Goal: Contribute content: Add original content to the website for others to see

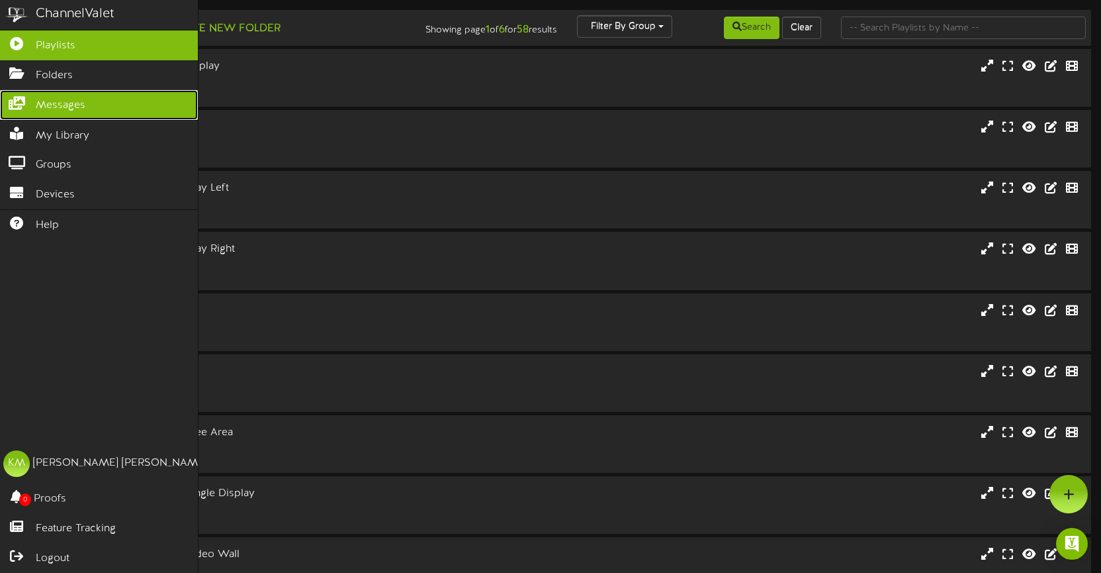
click at [71, 101] on span "Messages" at bounding box center [61, 105] width 50 height 15
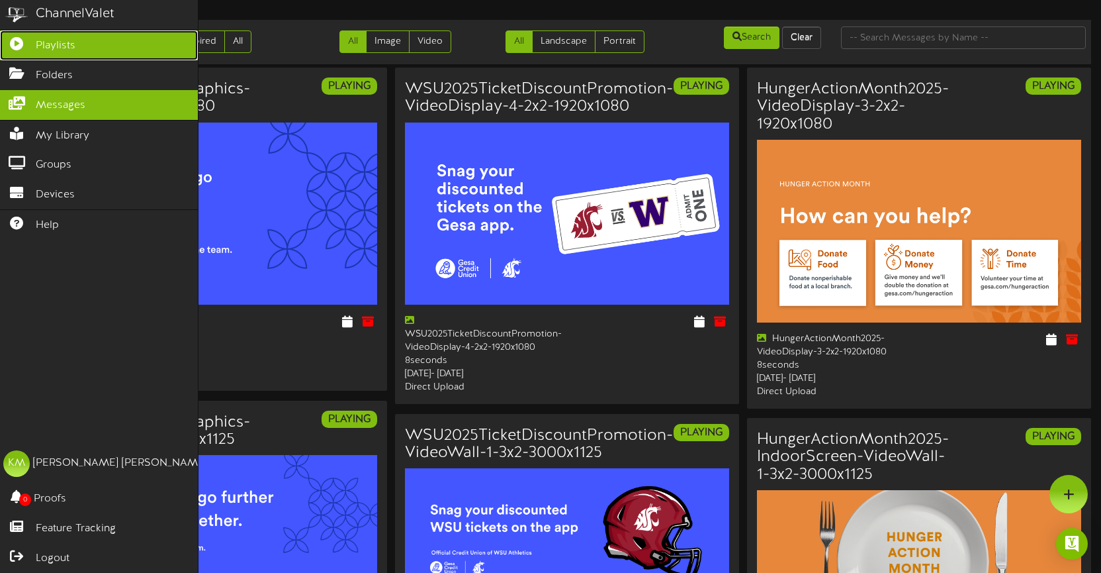
click at [65, 42] on span "Playlists" at bounding box center [56, 45] width 40 height 15
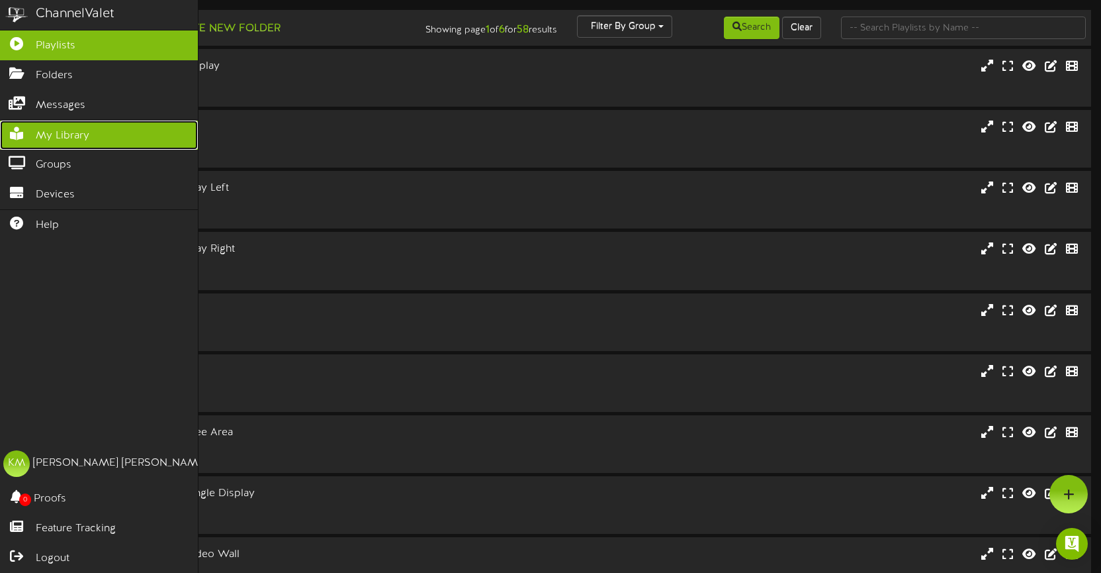
click at [54, 137] on span "My Library" at bounding box center [63, 135] width 54 height 15
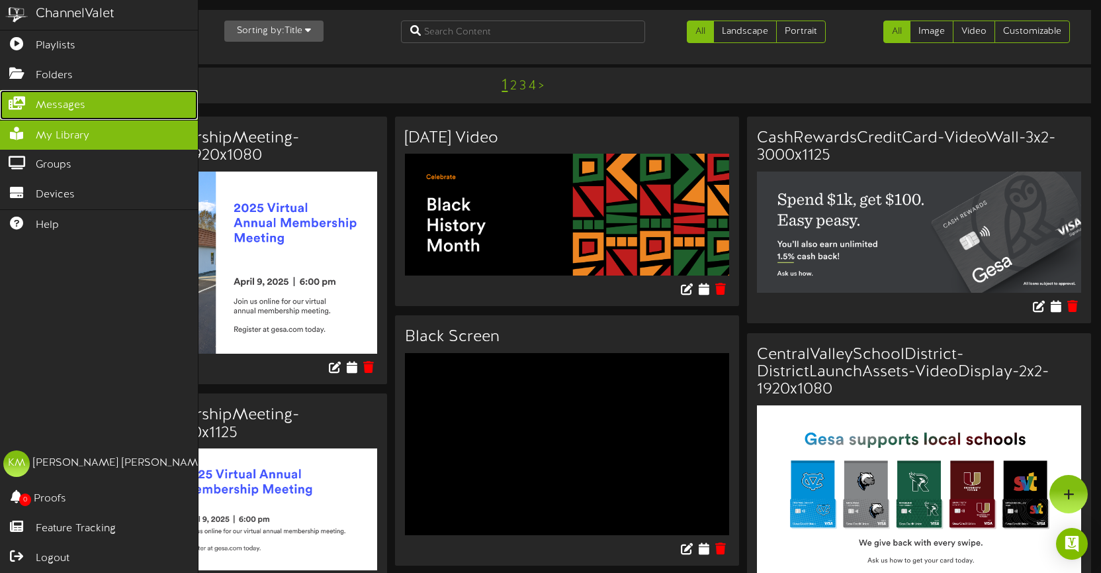
click at [58, 107] on span "Messages" at bounding box center [61, 105] width 50 height 15
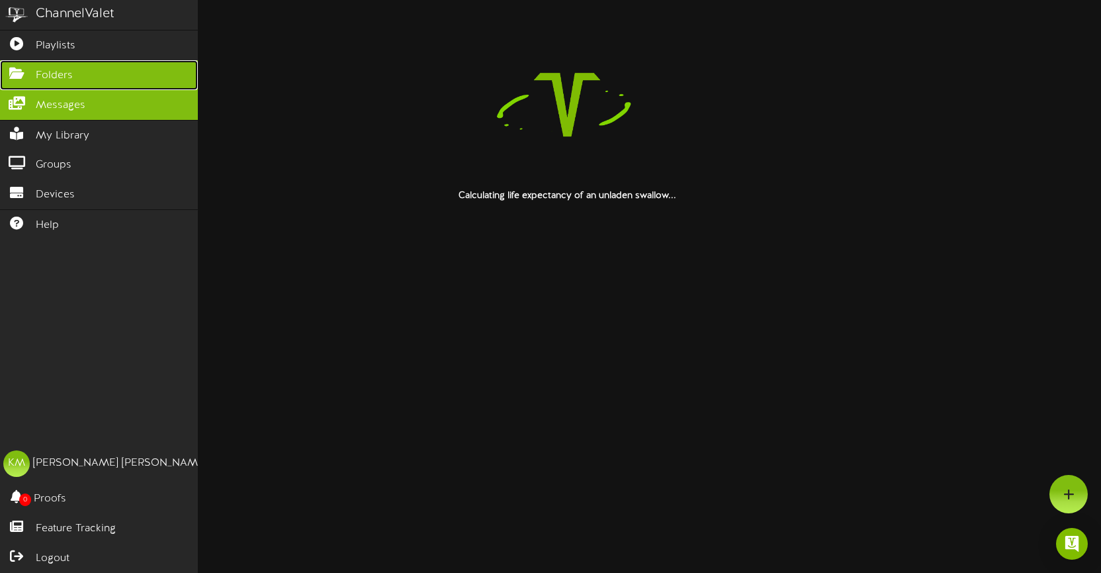
click at [62, 70] on span "Folders" at bounding box center [54, 75] width 37 height 15
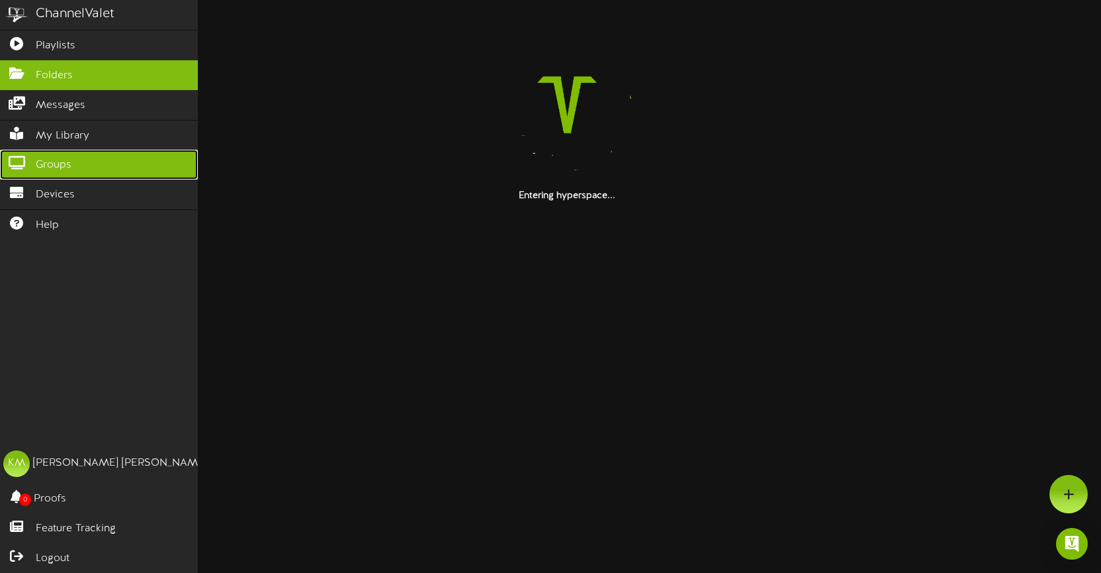
click at [71, 160] on link "Groups" at bounding box center [99, 165] width 198 height 30
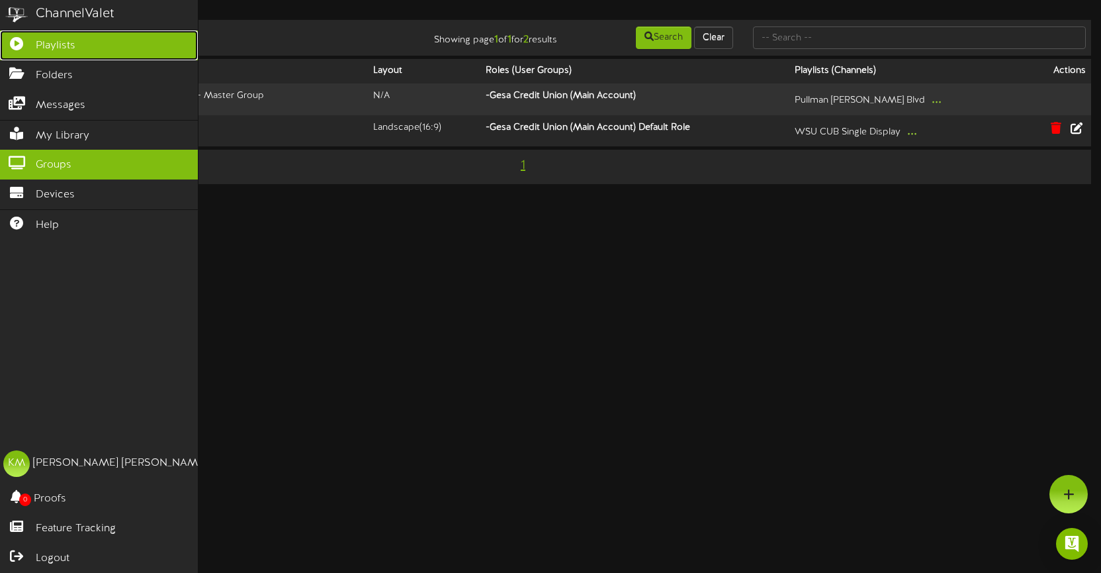
click at [70, 37] on link "Playlists" at bounding box center [99, 45] width 198 height 30
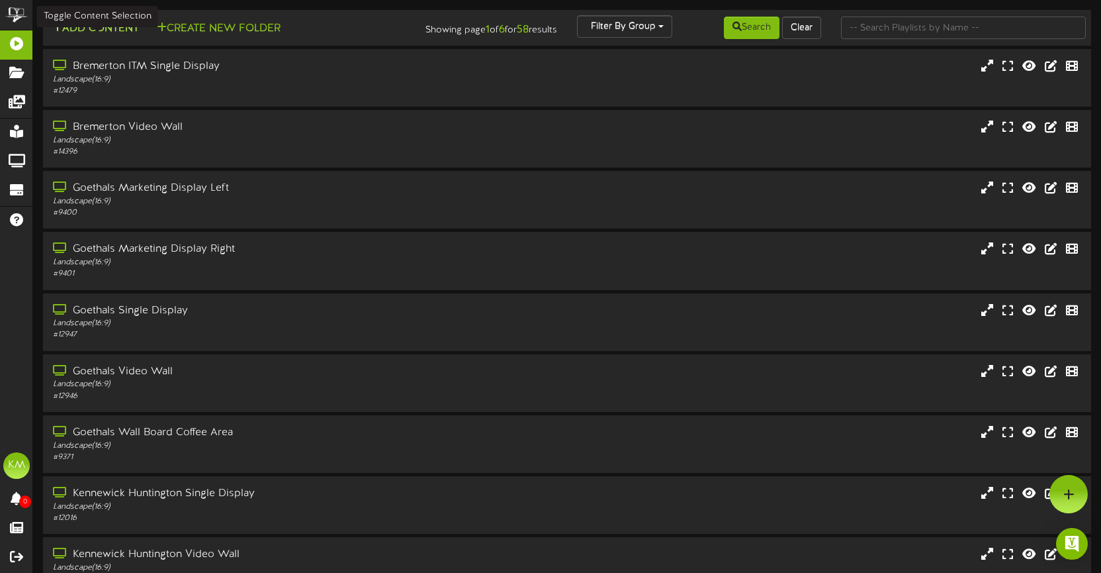
click at [79, 30] on button "Add Content" at bounding box center [95, 29] width 95 height 17
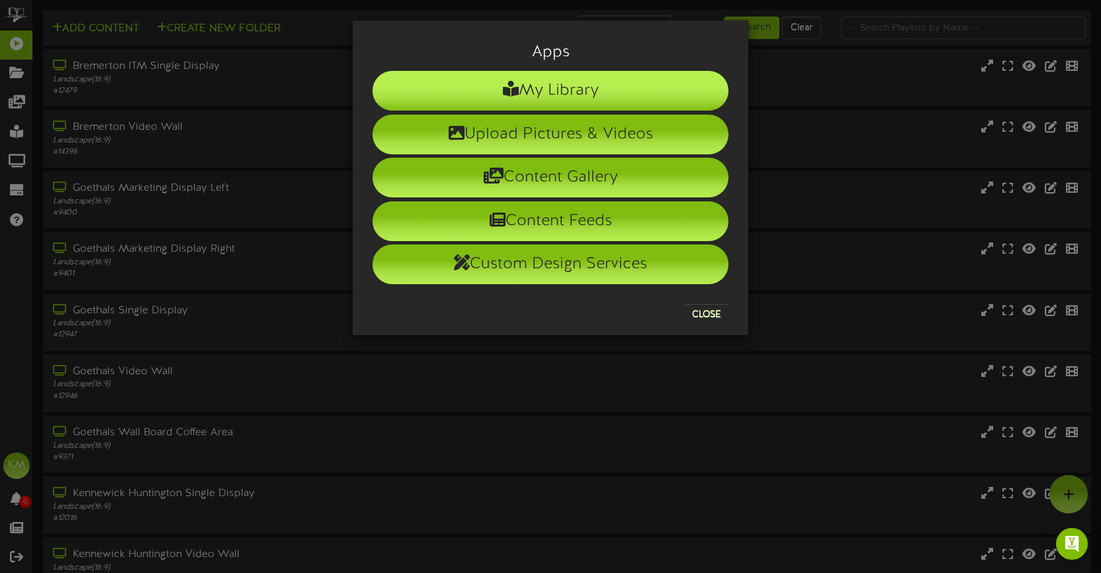
click at [533, 91] on li "My Library" at bounding box center [551, 91] width 356 height 40
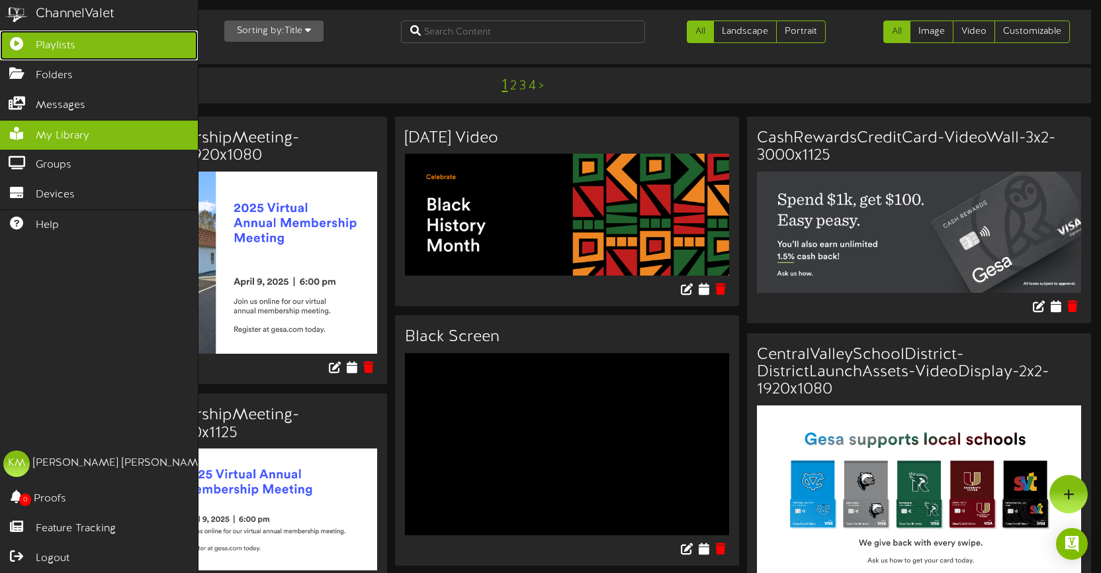
click at [34, 44] on link "Playlists" at bounding box center [99, 45] width 198 height 30
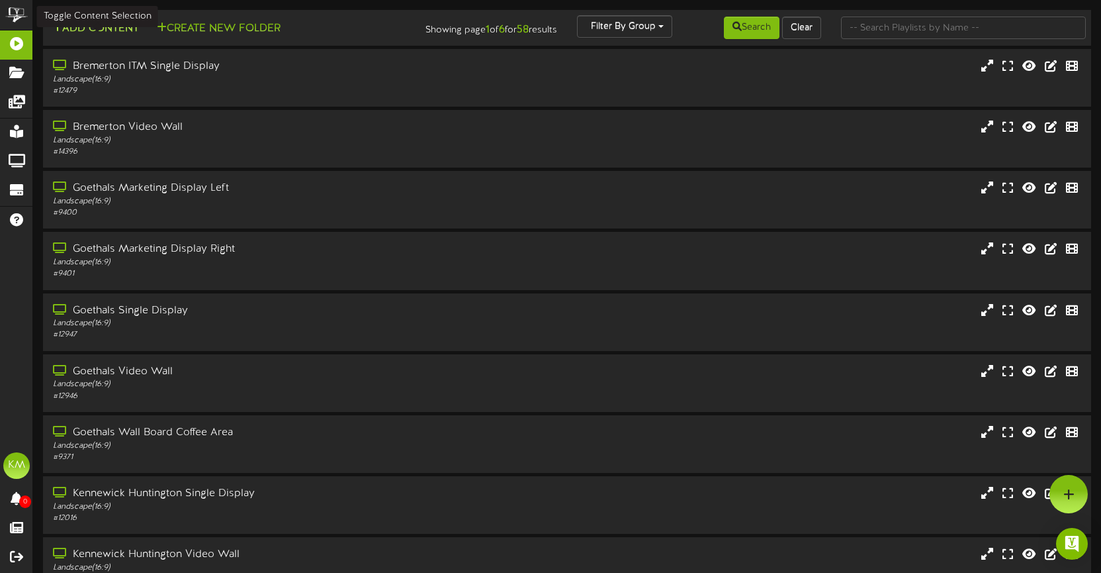
click at [104, 30] on button "Add Content" at bounding box center [95, 29] width 95 height 17
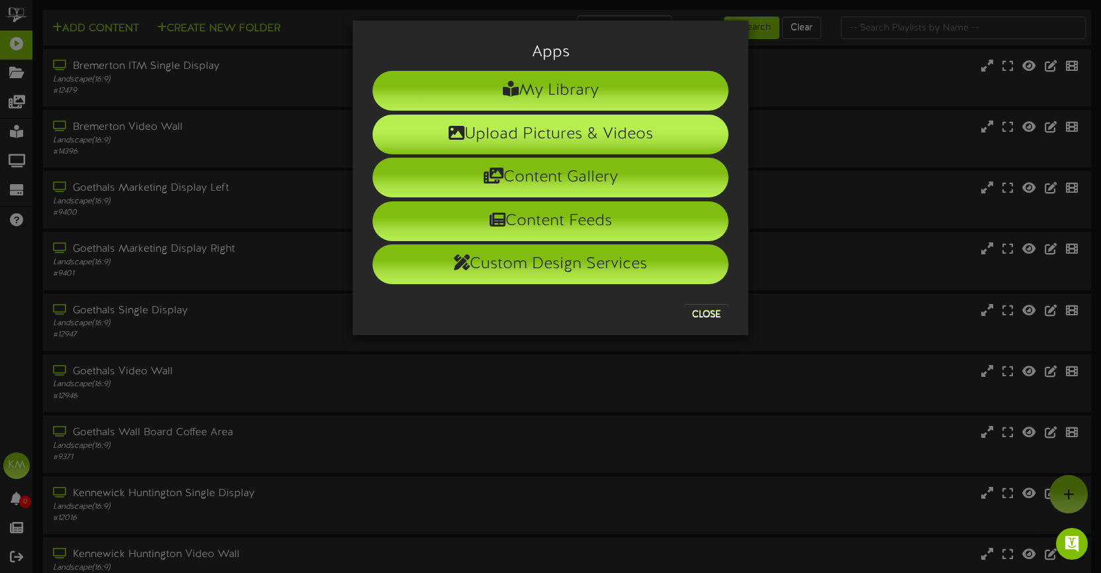
click at [551, 124] on li "Upload Pictures & Videos" at bounding box center [551, 135] width 356 height 40
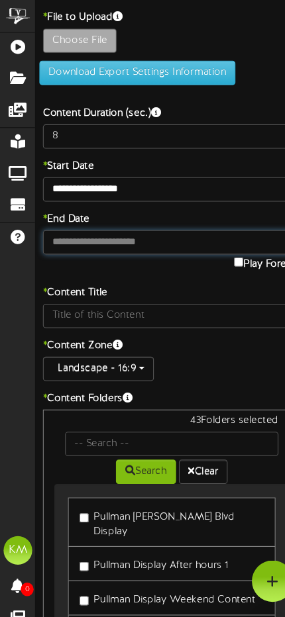
click at [79, 231] on body "ChannelValet Playlists Folders Messages My Library Groups Devices Help [PERSON_…" at bounding box center [142, 366] width 285 height 733
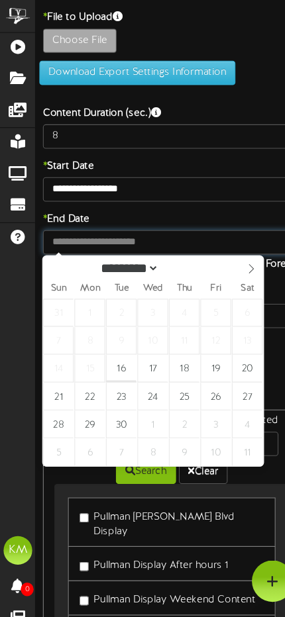
type input "**********"
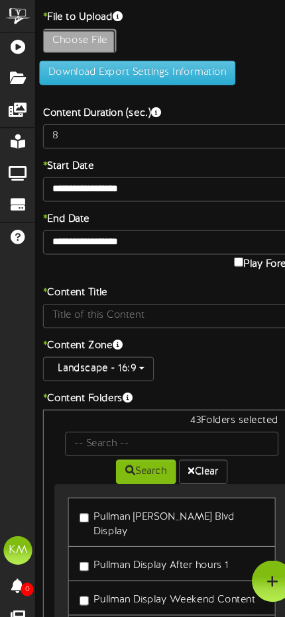
type input "**********"
type input "MiddletonFarmsSunflowerFestival2025-VideoWall-3x2-3000x1125"
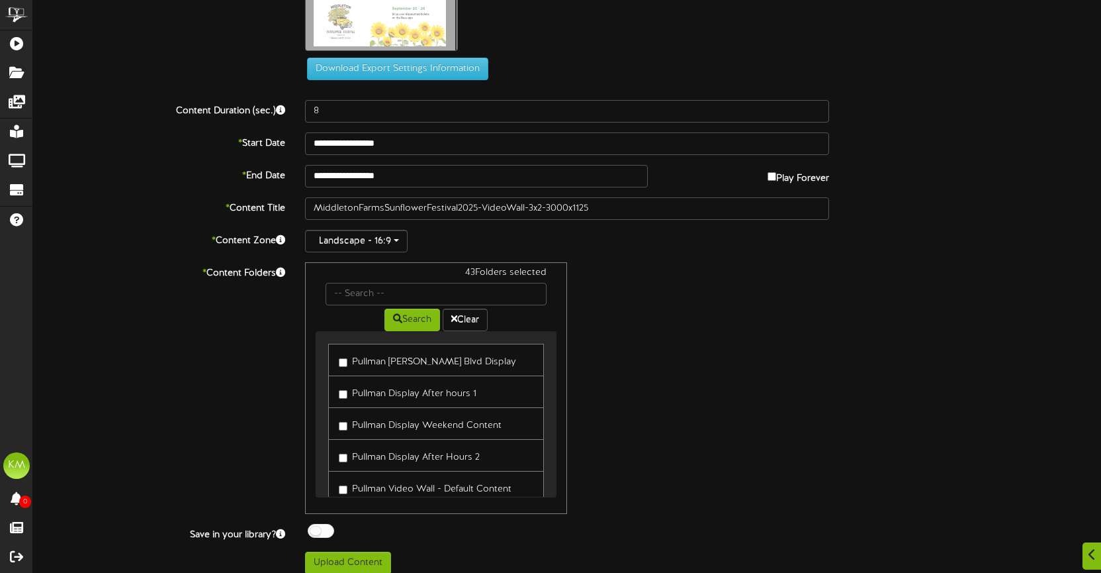
scroll to position [42, 0]
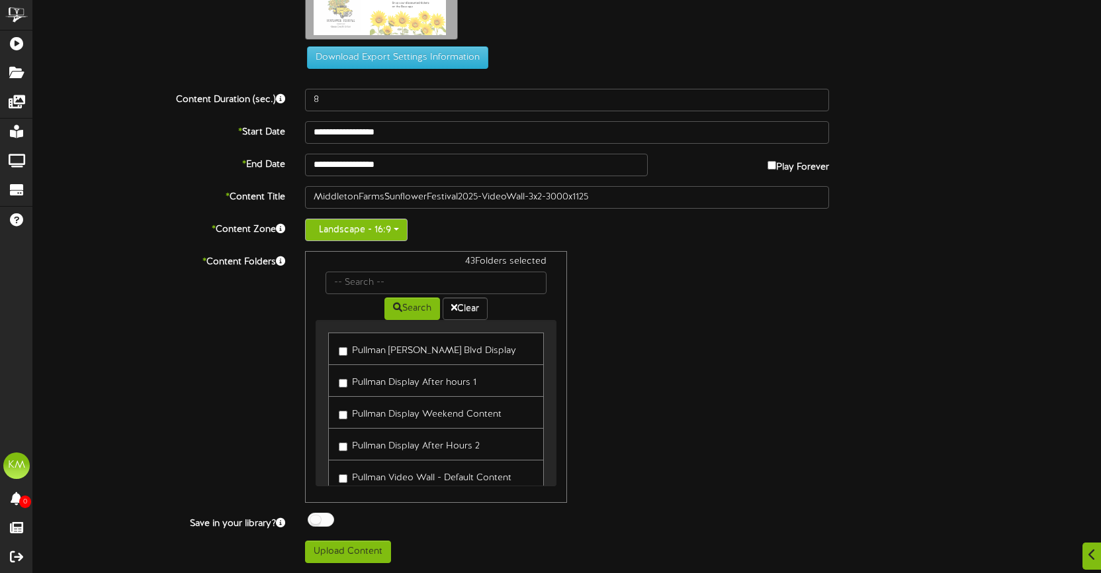
click at [400, 232] on button "Landscape - 16:9" at bounding box center [356, 229] width 103 height 23
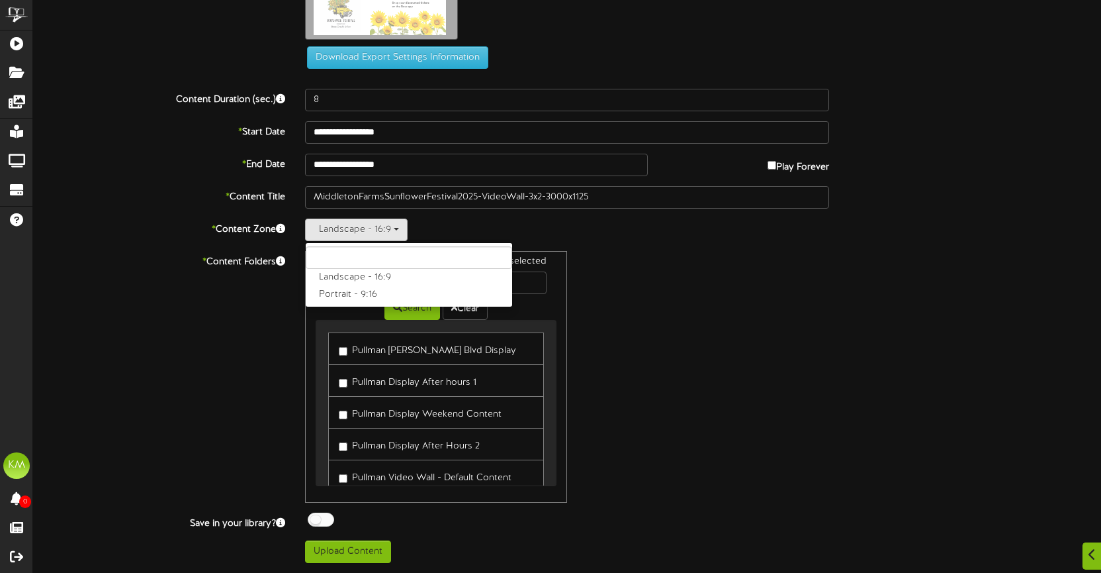
click at [775, 269] on div "43 Folders selected Search Clear Pullman [PERSON_NAME] Blvd Display Pullman Dis…" at bounding box center [567, 377] width 544 height 252
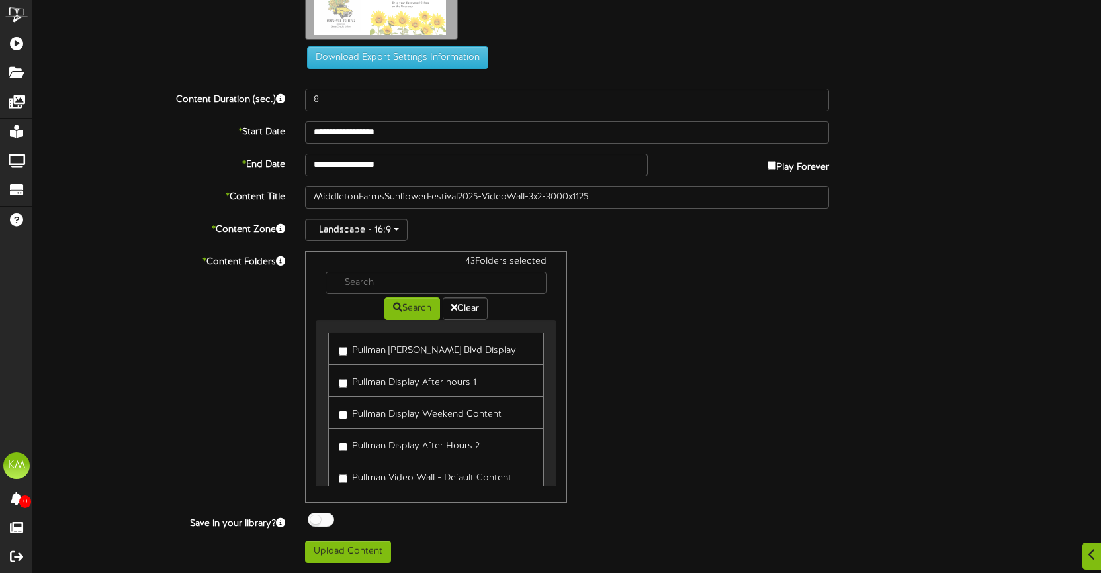
scroll to position [0, 0]
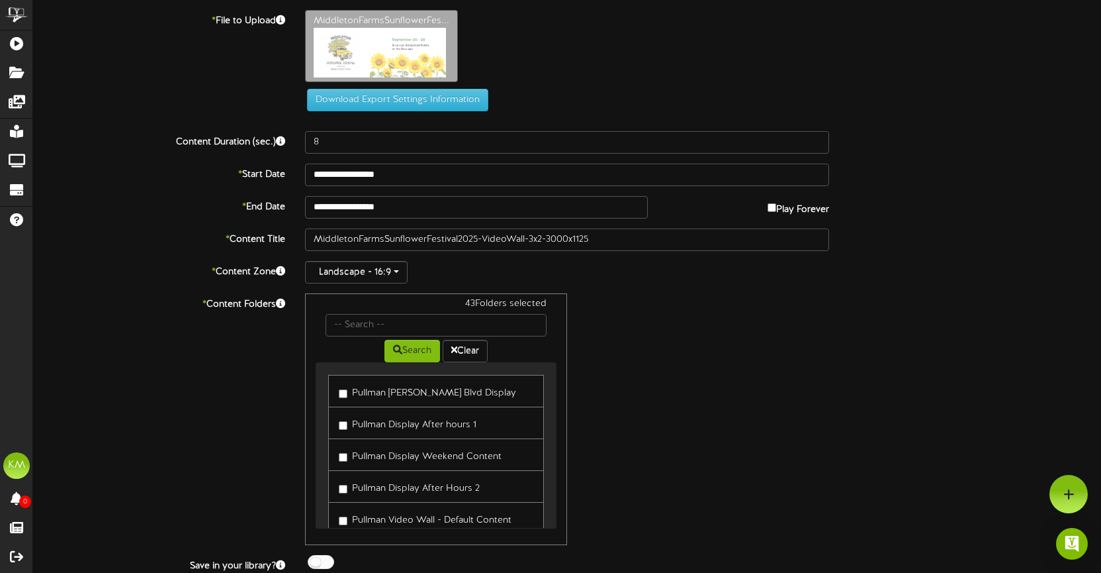
click at [612, 271] on div "Landscape - 16:9 Landscape - 16:9 Portrait - 9:16" at bounding box center [567, 272] width 524 height 23
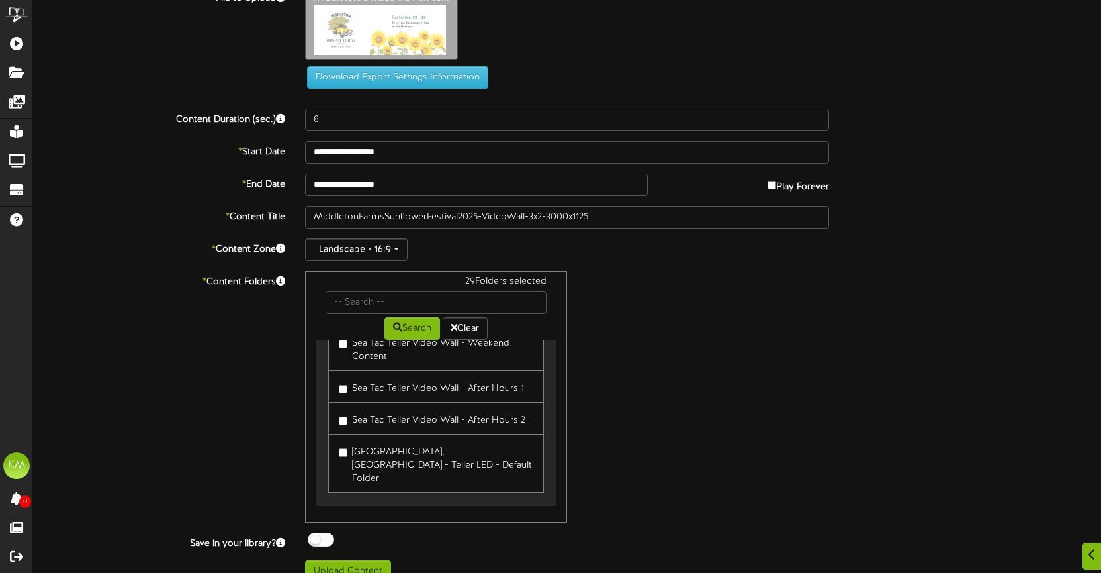
scroll to position [42, 0]
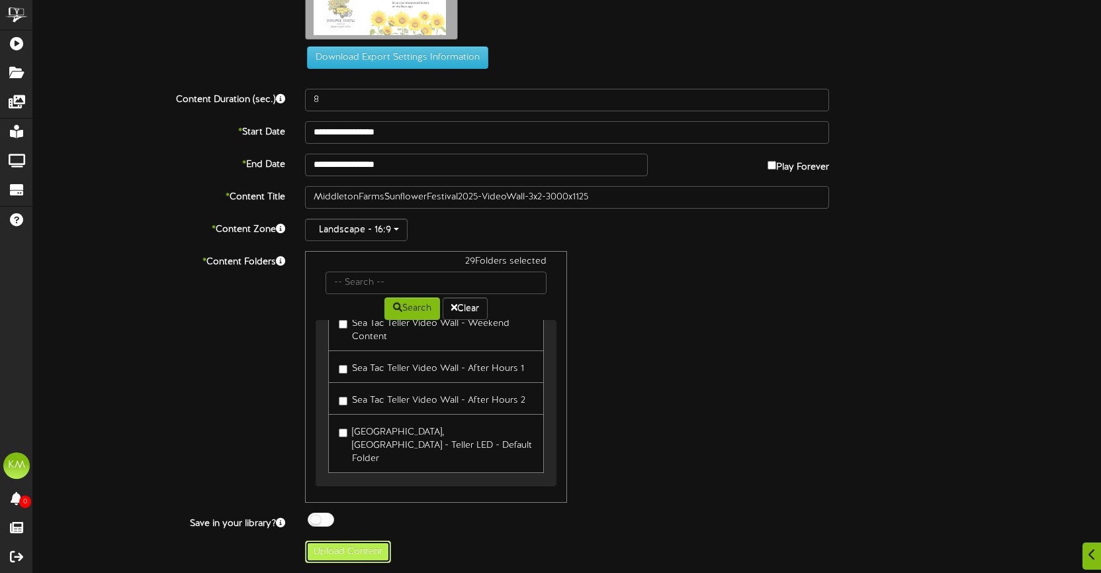
click at [349, 553] on button "Upload Content" at bounding box center [348, 551] width 86 height 23
type input "**********"
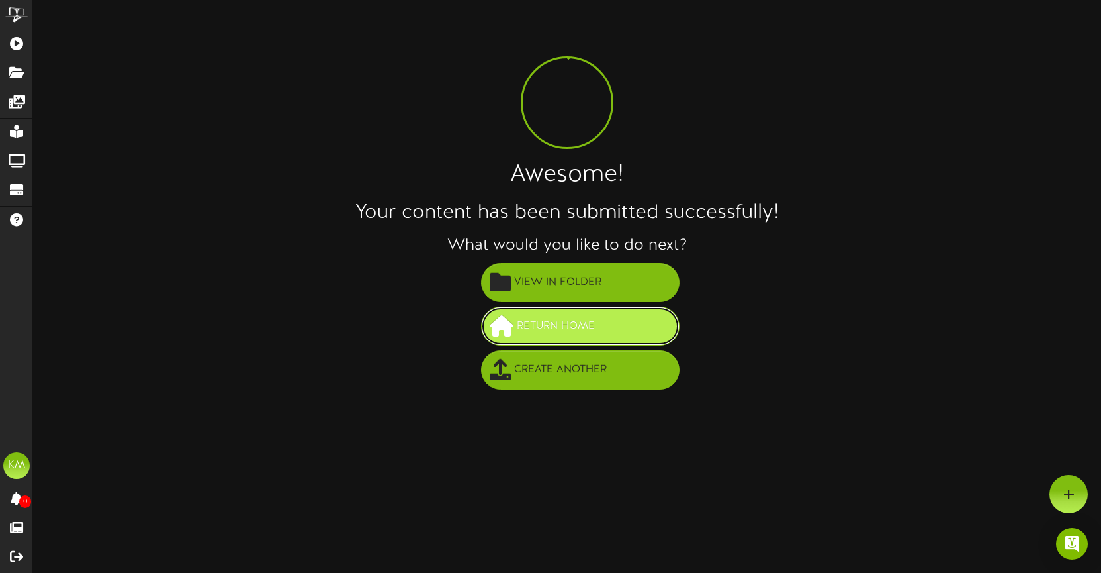
click at [549, 325] on span "Return Home" at bounding box center [556, 326] width 85 height 22
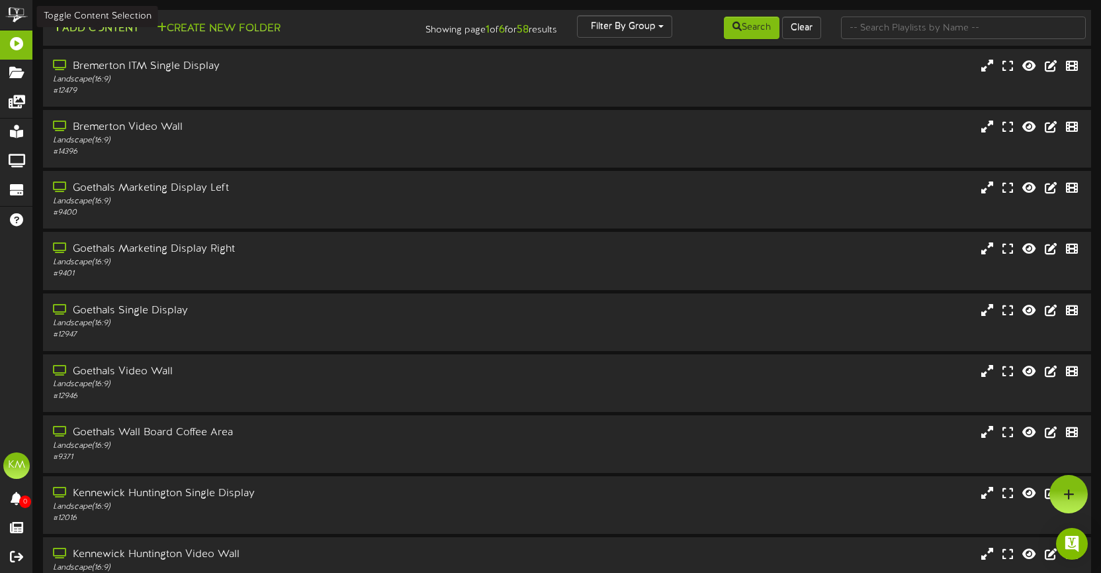
click at [99, 23] on button "Add Content" at bounding box center [95, 29] width 95 height 17
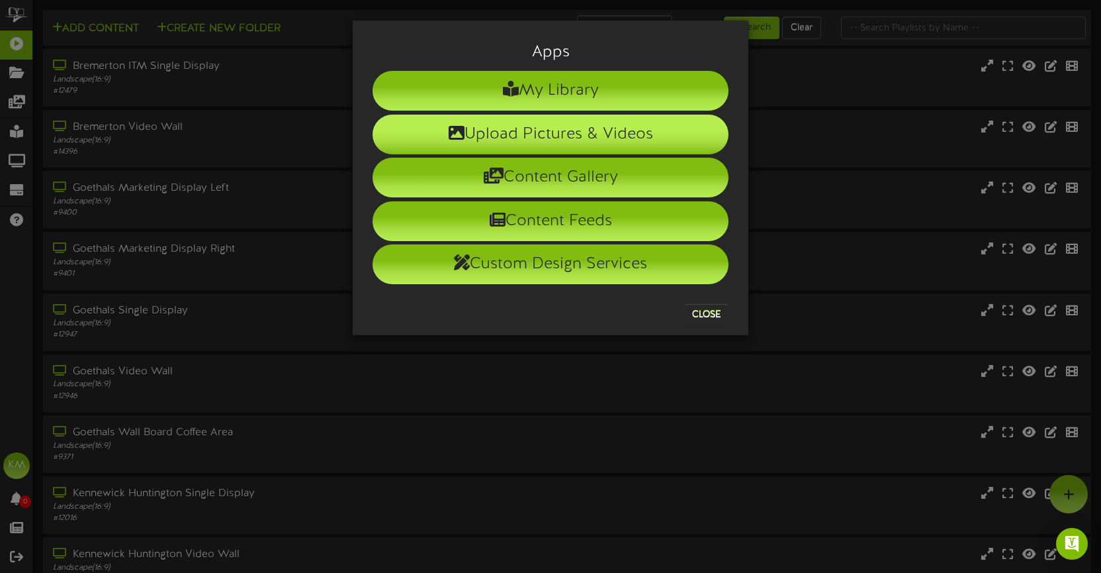
click at [537, 128] on li "Upload Pictures & Videos" at bounding box center [551, 135] width 356 height 40
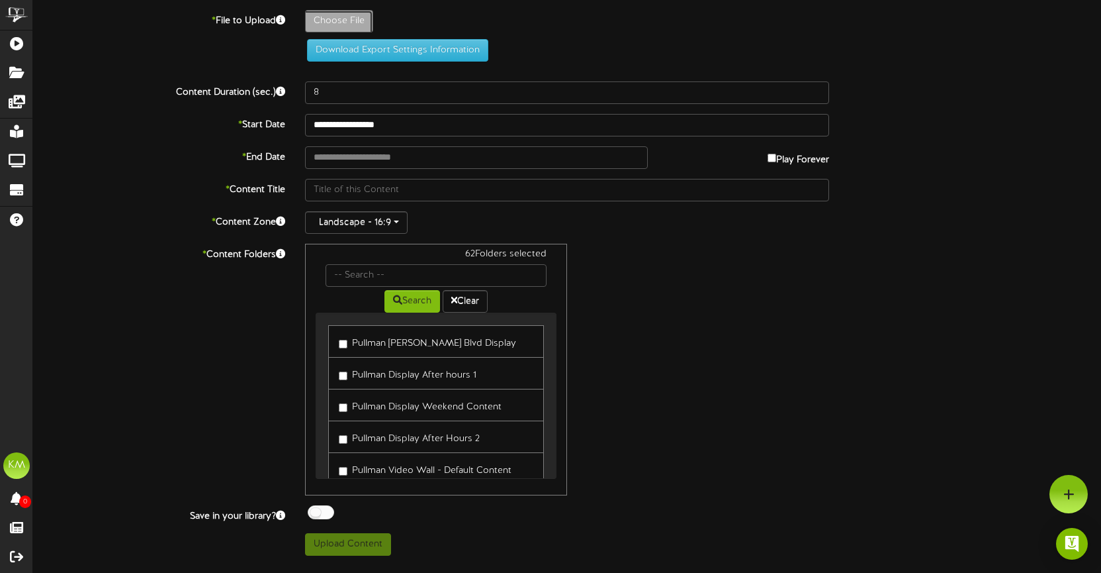
type input "**********"
type input "MiddletonFarmsSunflowerFestival2025-VideoDisplay-2x2-1920x1080"
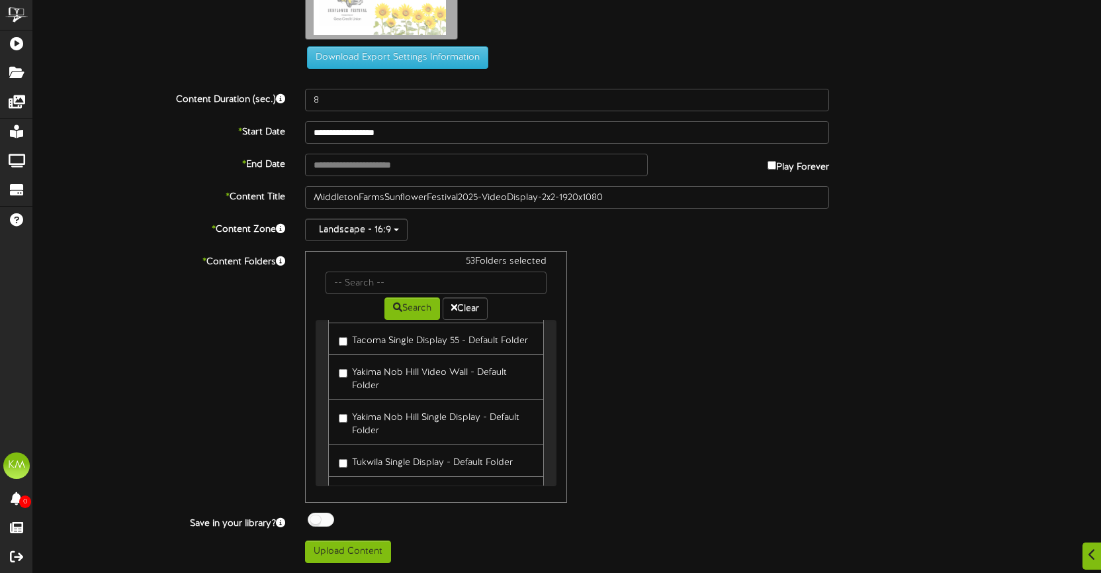
scroll to position [2458, 0]
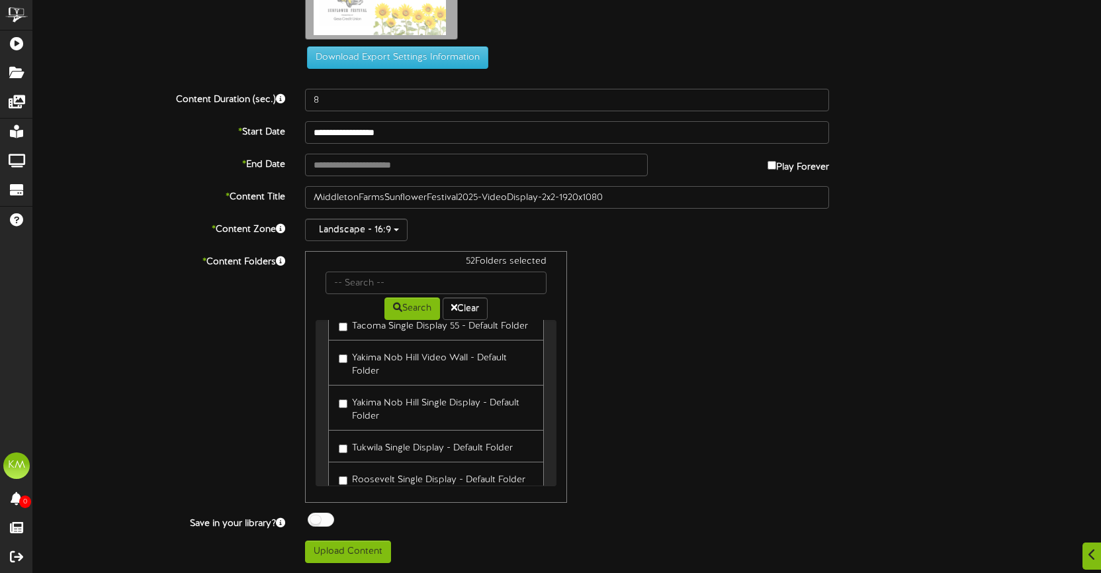
click at [345, 333] on label "Tacoma Single Display 55 - Default Folder" at bounding box center [433, 324] width 189 height 18
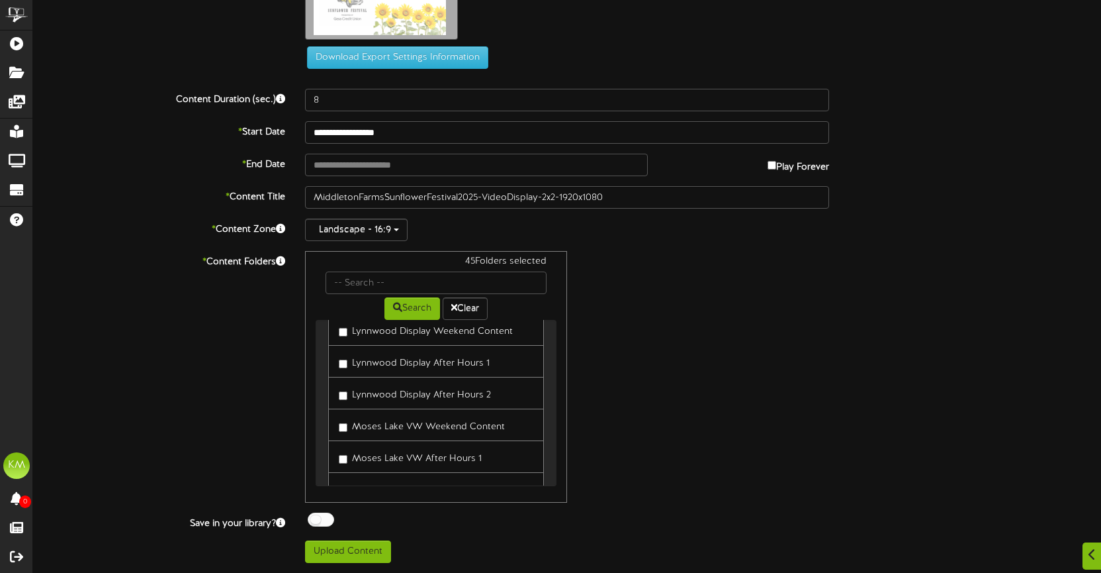
scroll to position [3256, 0]
click at [355, 334] on label "Lynnwood Display Weekend Content" at bounding box center [426, 325] width 174 height 18
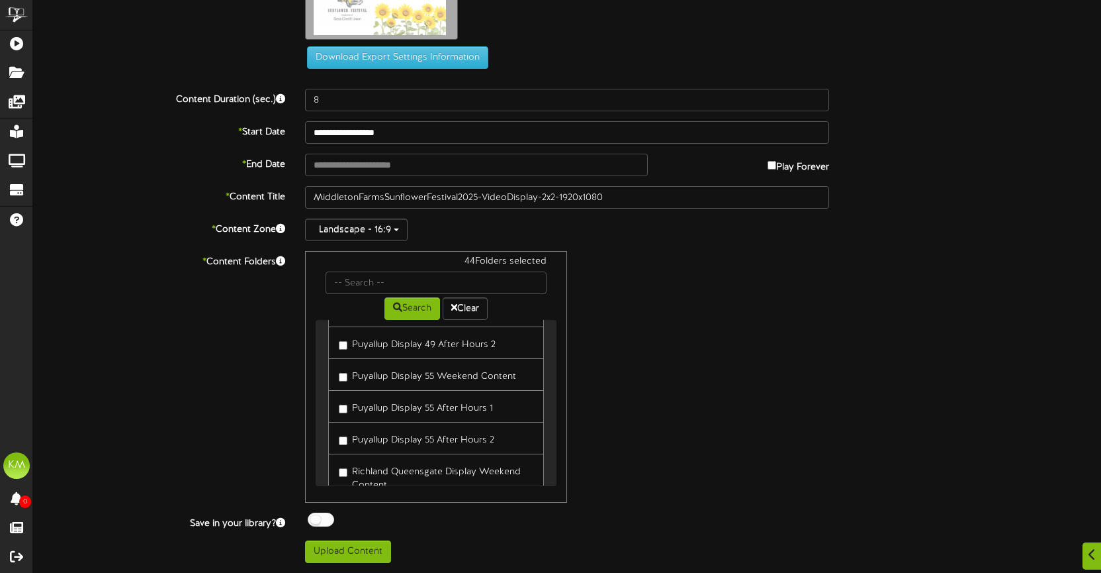
scroll to position [3679, 0]
click at [365, 293] on label "Puyallup Display 49 Weekend Content" at bounding box center [428, 284] width 179 height 18
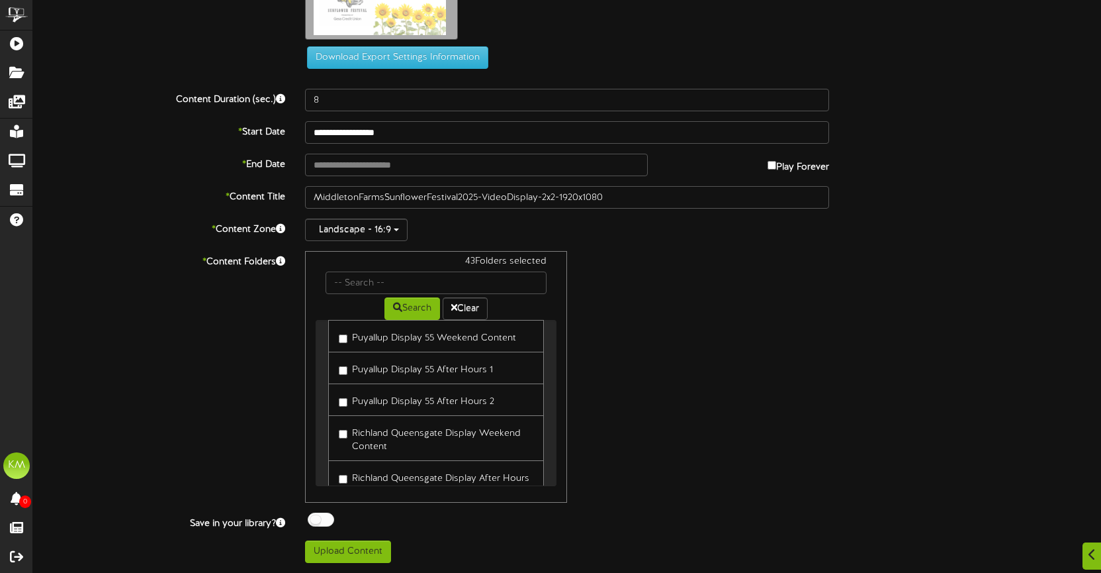
click at [367, 345] on label "Puyallup Display 55 Weekend Content" at bounding box center [427, 336] width 177 height 18
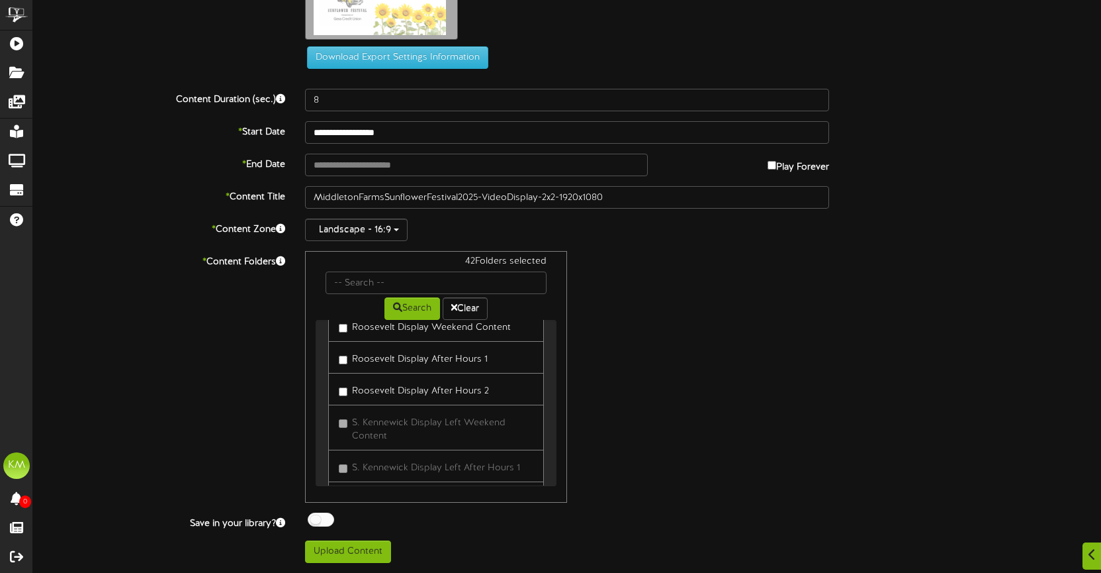
scroll to position [4072, 0]
click at [373, 334] on label "Roosevelt Display Weekend Content" at bounding box center [425, 325] width 172 height 18
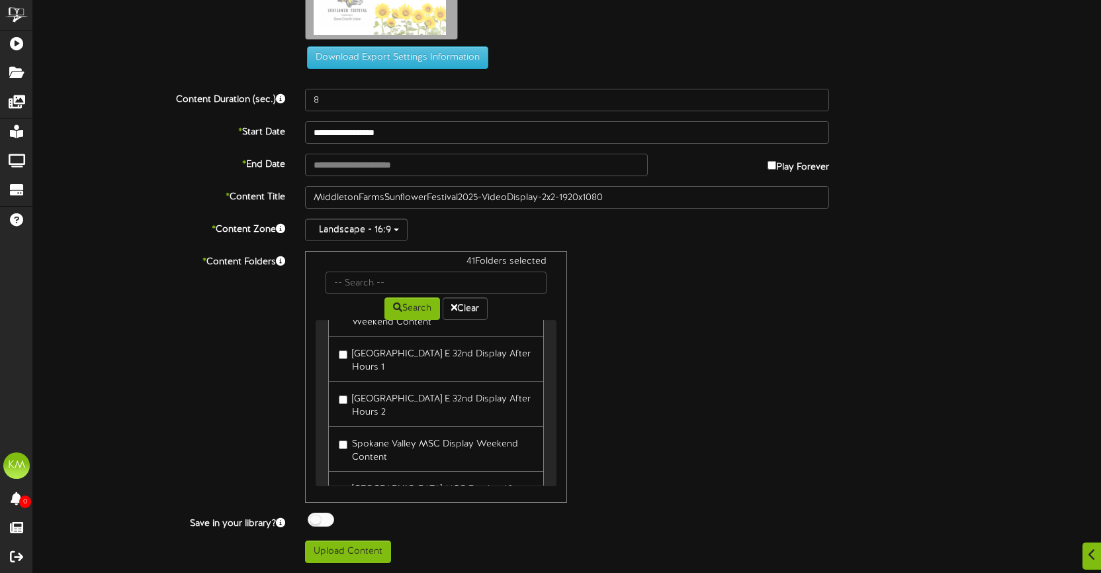
scroll to position [4634, 0]
click at [339, 328] on label "[GEOGRAPHIC_DATA] E 32nd Display Weekend Content" at bounding box center [436, 312] width 195 height 31
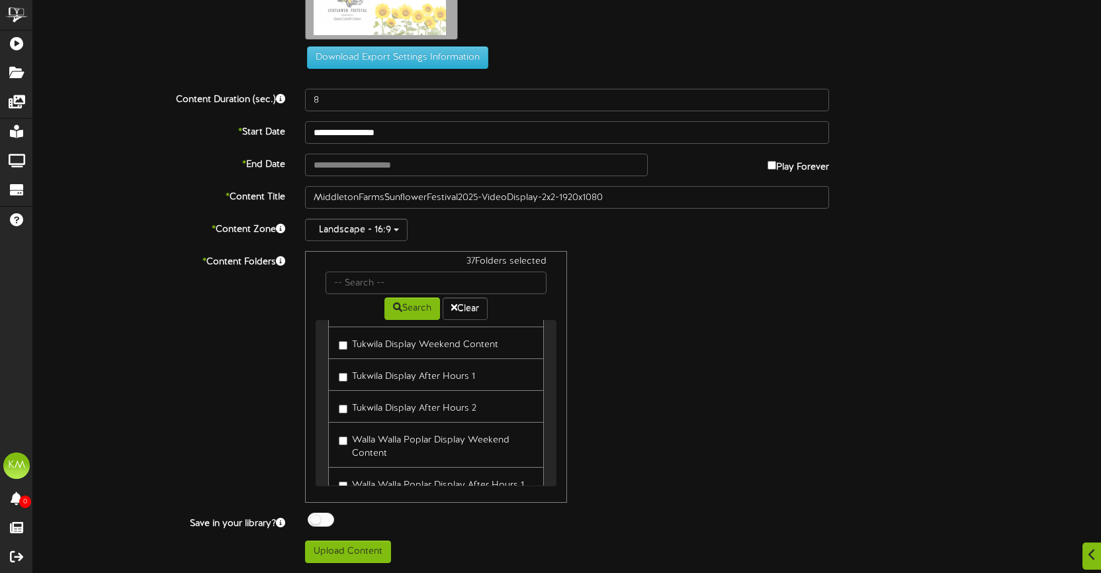
scroll to position [5059, 0]
click at [377, 350] on label "Tukwila Display Weekend Content" at bounding box center [419, 341] width 160 height 18
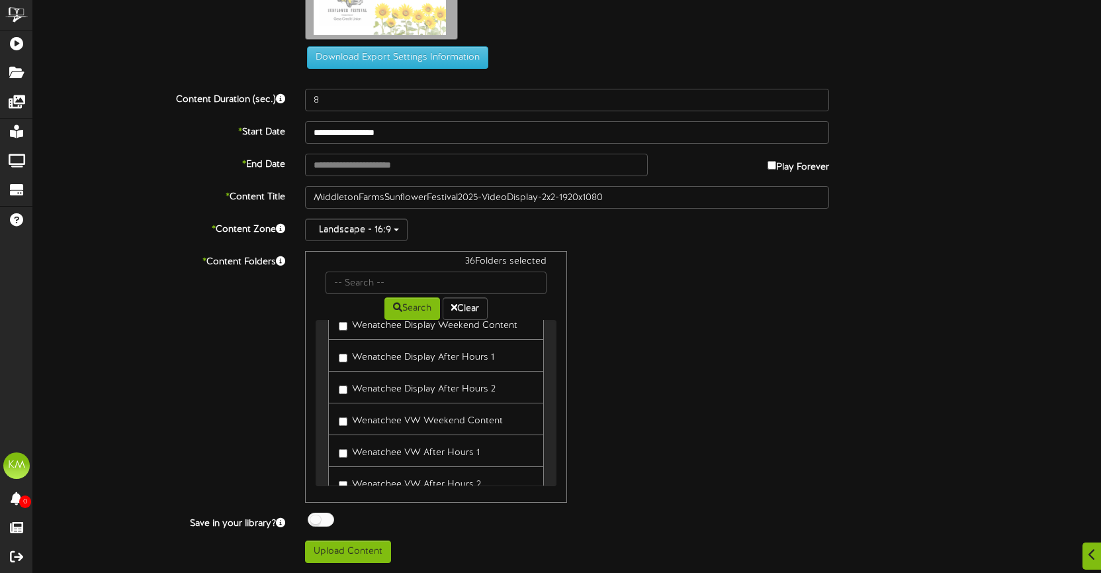
scroll to position [5287, 0]
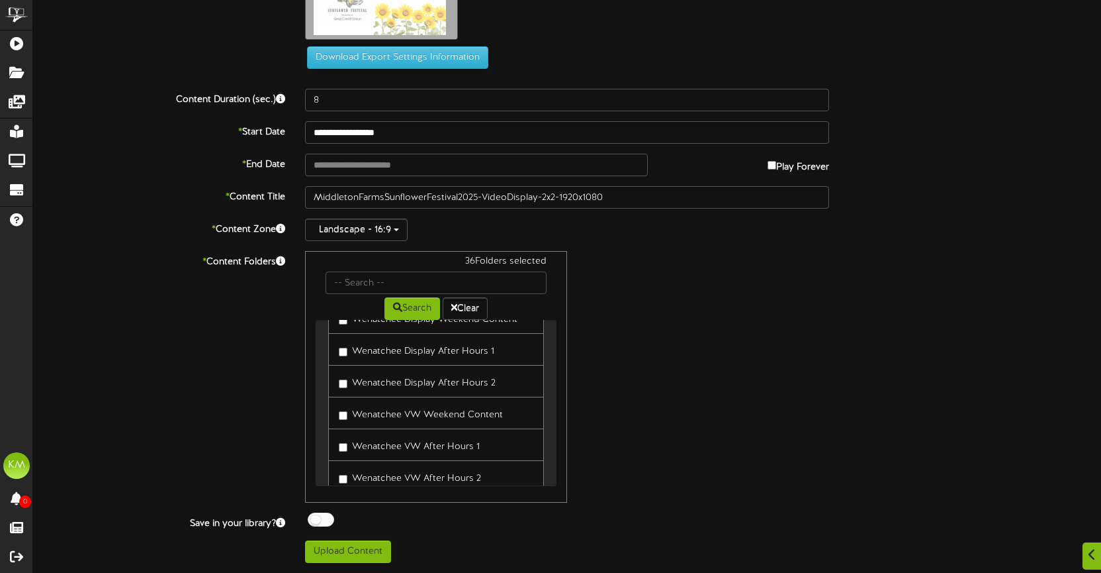
click at [378, 326] on label "Wenatchee Display Weekend Content" at bounding box center [428, 317] width 179 height 18
click at [376, 324] on label "Bremerton ITM Single Display - Default Folder" at bounding box center [436, 308] width 195 height 31
click at [361, 359] on label "Lake [PERSON_NAME] Single Display" at bounding box center [423, 351] width 169 height 18
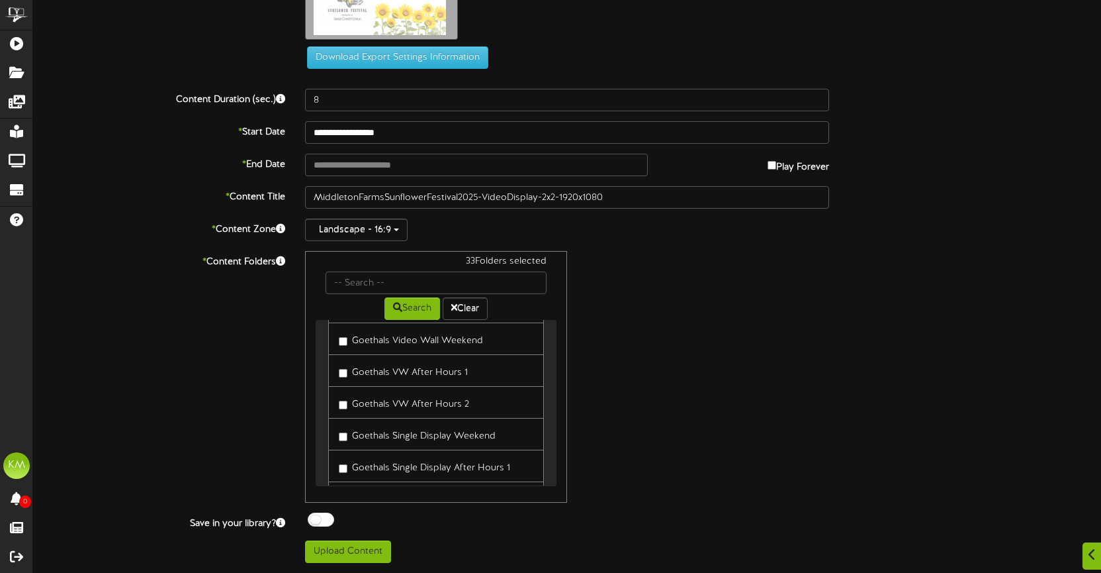
scroll to position [6449, 0]
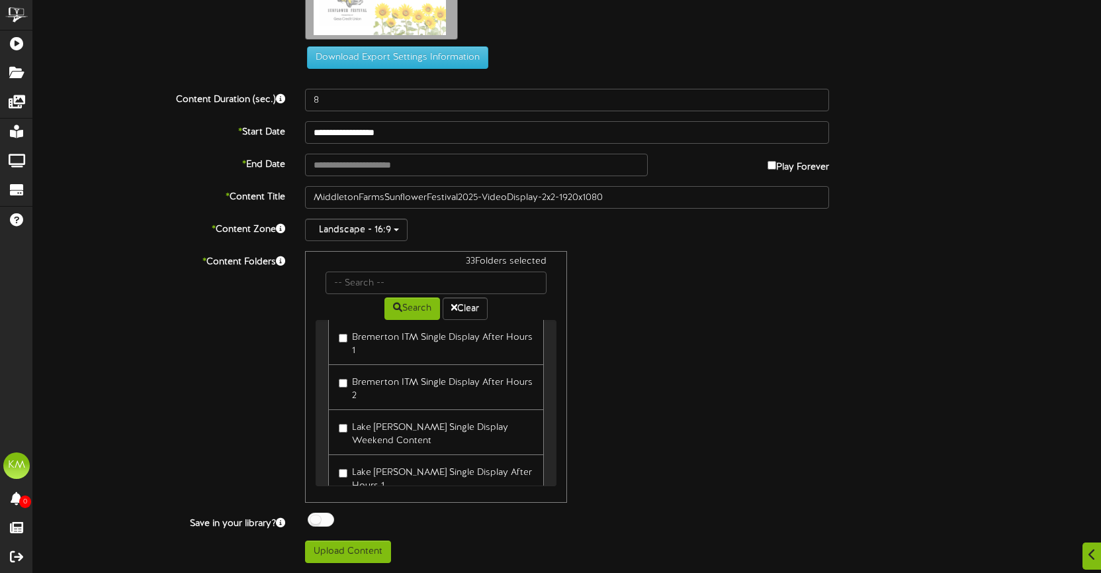
click at [375, 312] on label "Bremerton ITM Single Display Weekend Content" at bounding box center [436, 296] width 195 height 31
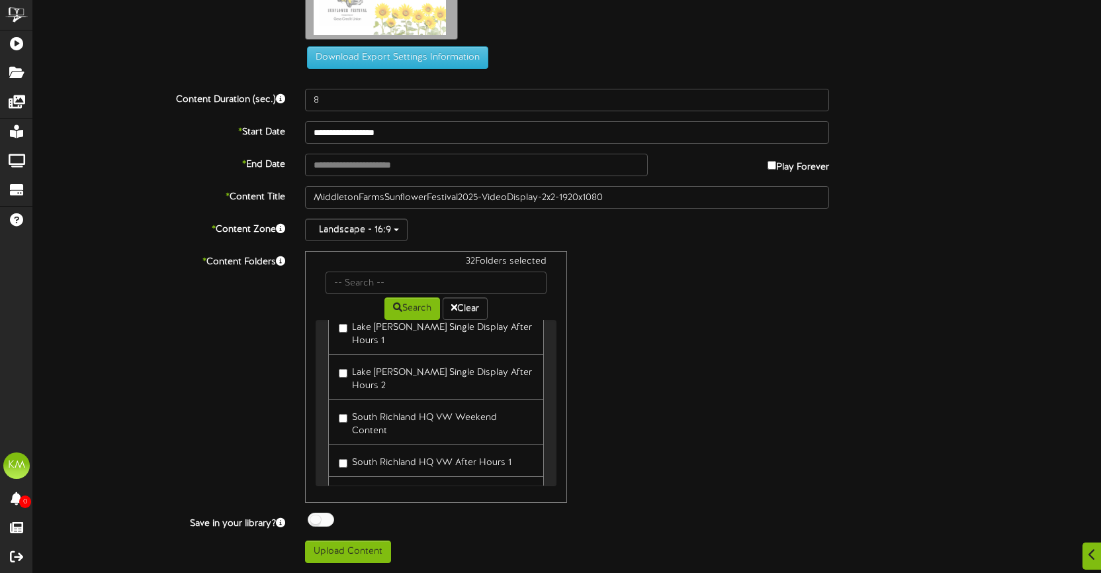
scroll to position [6922, 0]
click at [375, 304] on label "Lake [PERSON_NAME] Single Display Weekend Content" at bounding box center [436, 288] width 195 height 31
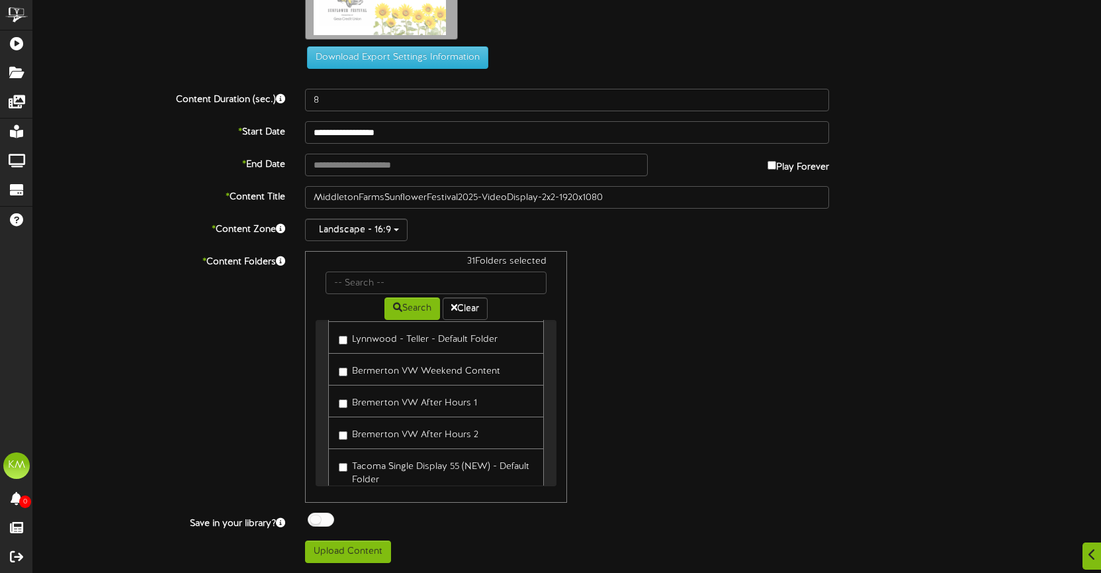
click at [375, 346] on label "Lynnwood - Teller - Default Folder" at bounding box center [418, 337] width 159 height 18
click at [372, 316] on label "Lynnwood Teller Weekend Content" at bounding box center [421, 308] width 165 height 18
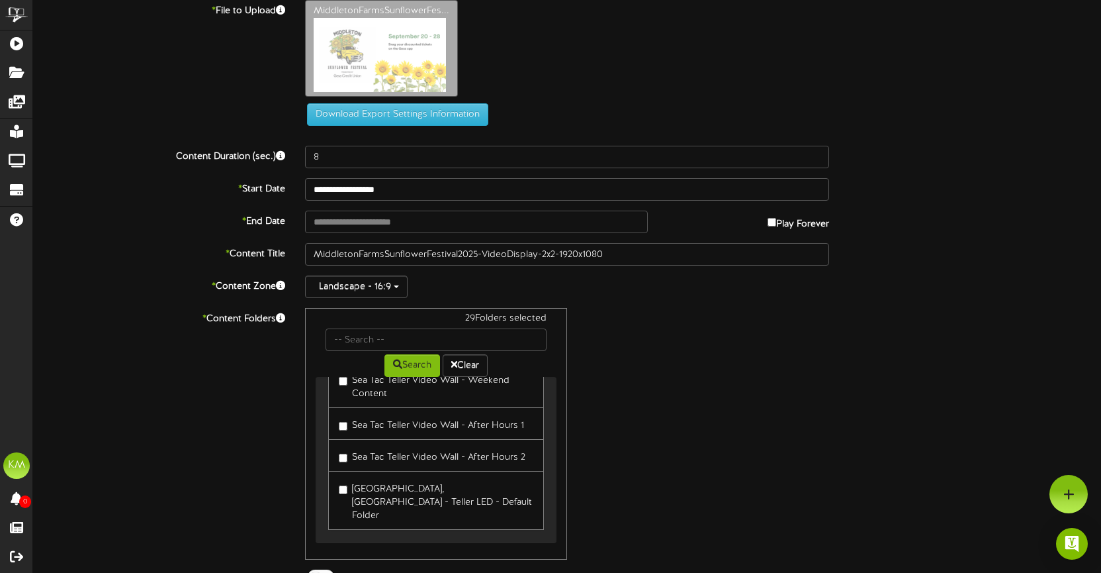
scroll to position [0, 0]
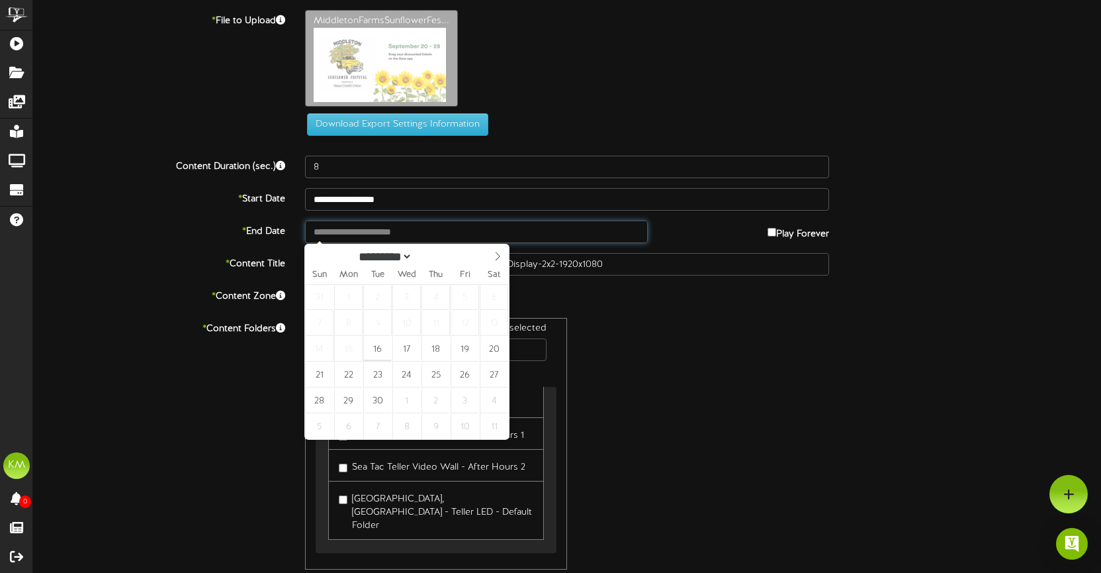
click at [362, 234] on input "text" at bounding box center [476, 231] width 343 height 23
type input "**********"
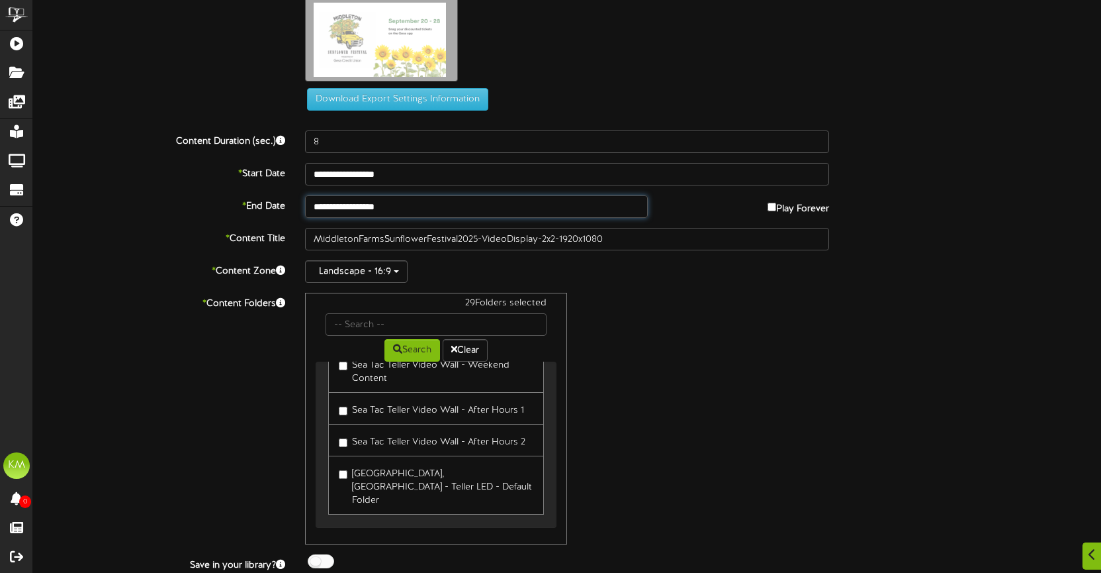
scroll to position [67, 0]
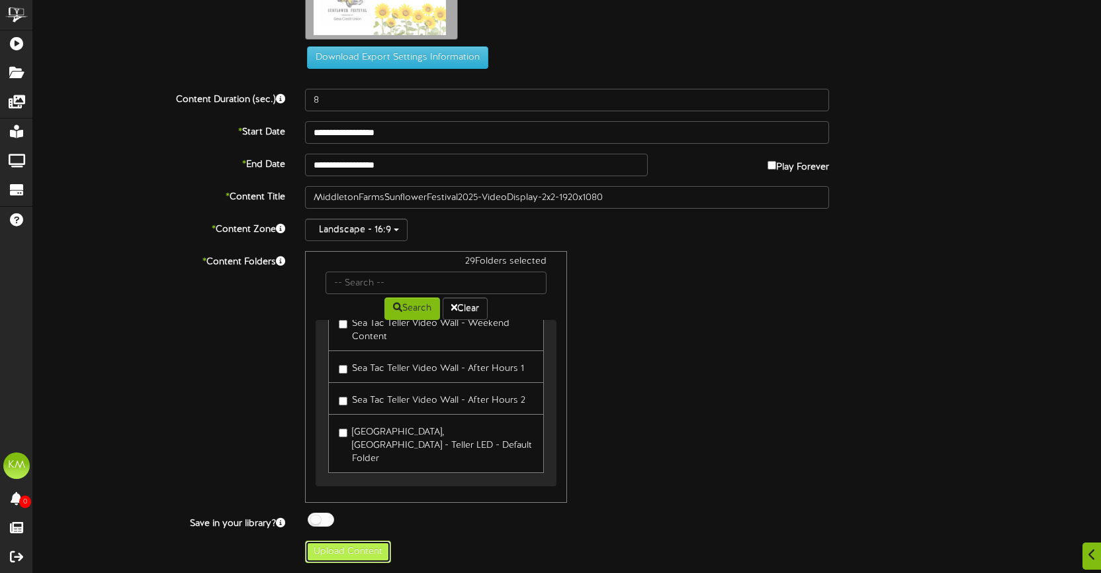
click at [348, 553] on button "Upload Content" at bounding box center [348, 551] width 86 height 23
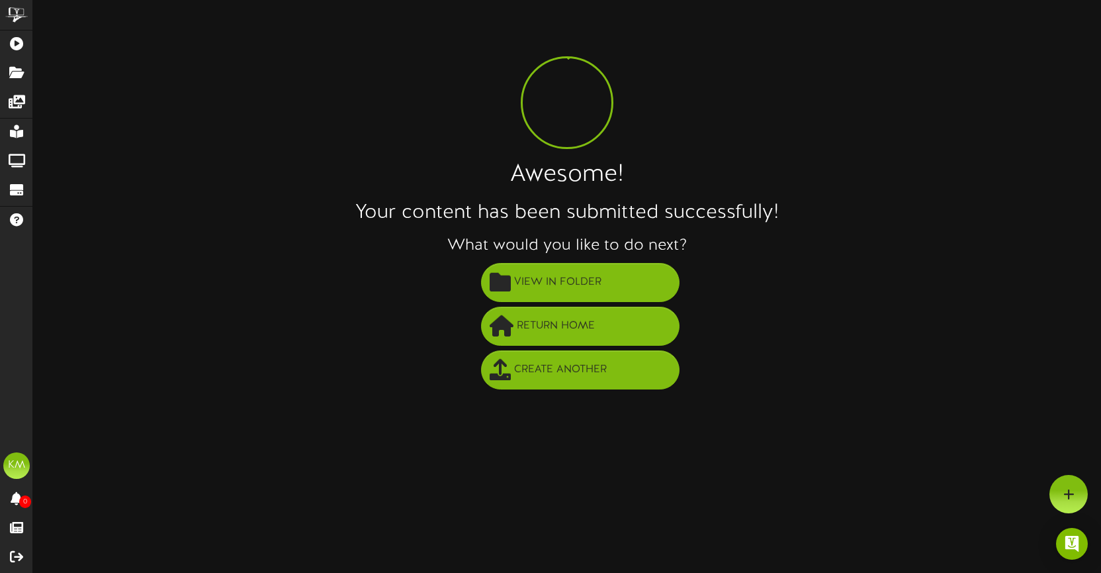
scroll to position [0, 0]
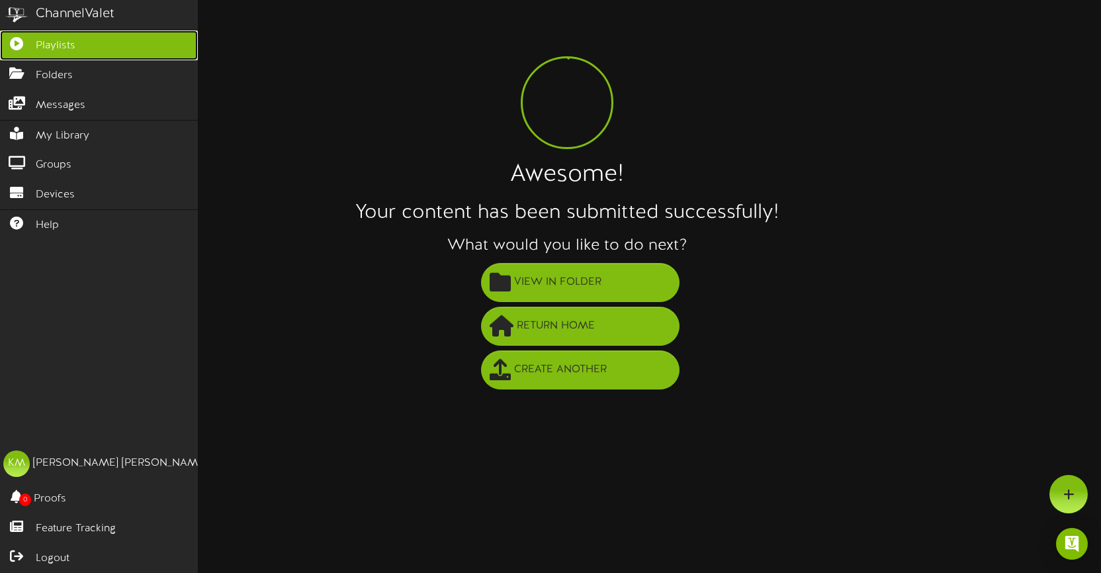
click at [19, 39] on icon at bounding box center [16, 42] width 33 height 10
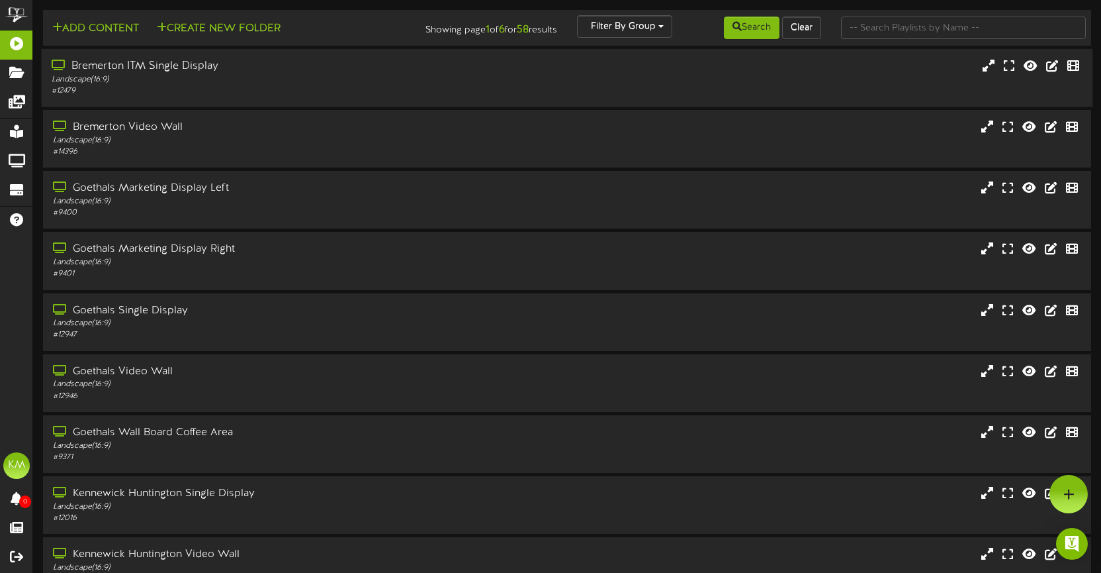
click at [146, 67] on div "Bremerton ITM Single Display" at bounding box center [261, 66] width 418 height 15
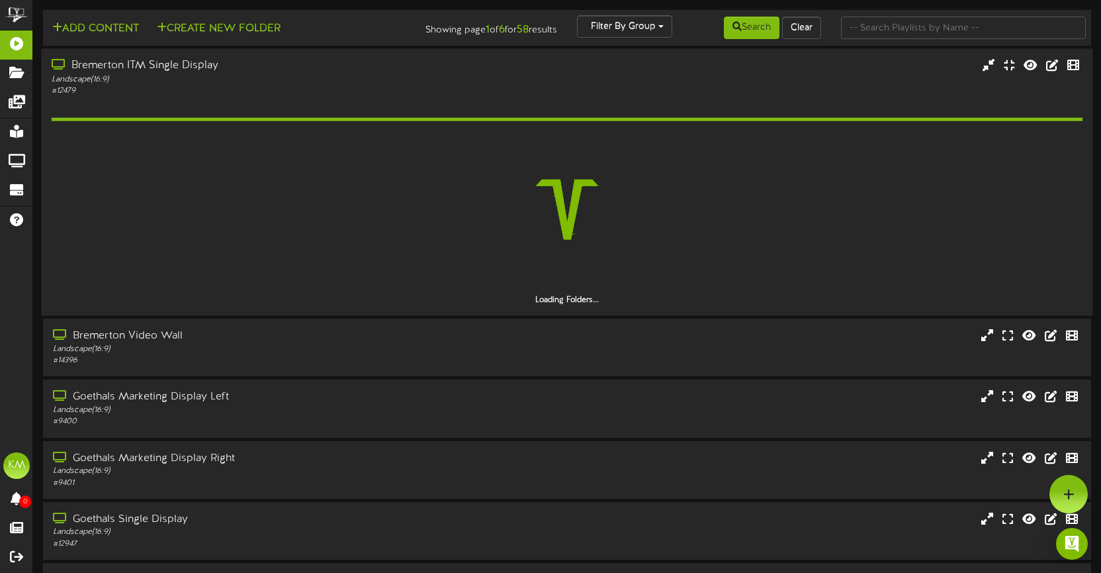
click at [146, 67] on div "Bremerton ITM Single Display" at bounding box center [261, 65] width 418 height 15
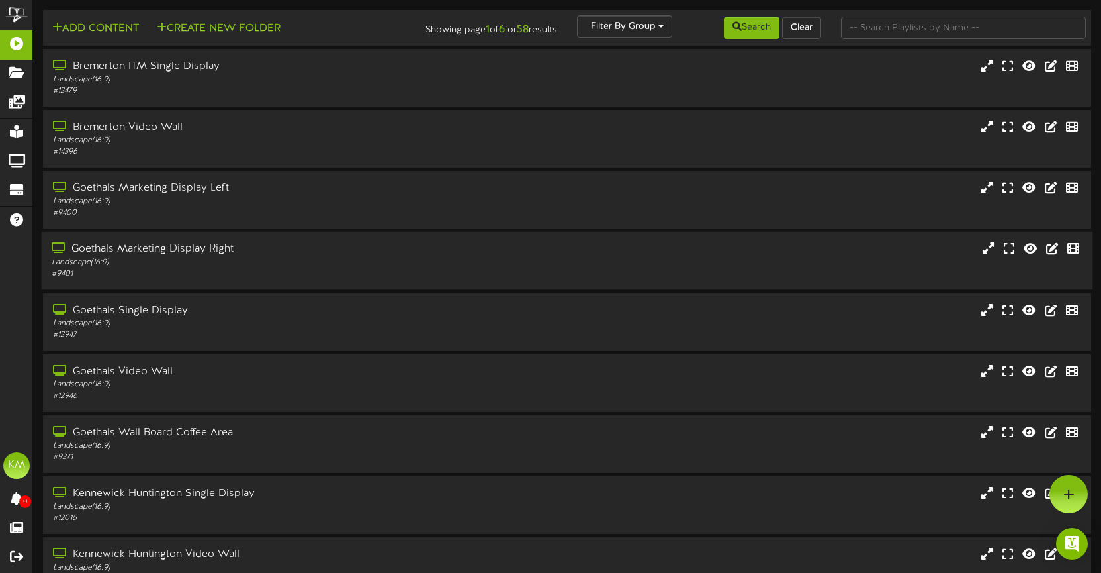
click at [150, 252] on div "Goethals Marketing Display Right" at bounding box center [261, 249] width 418 height 15
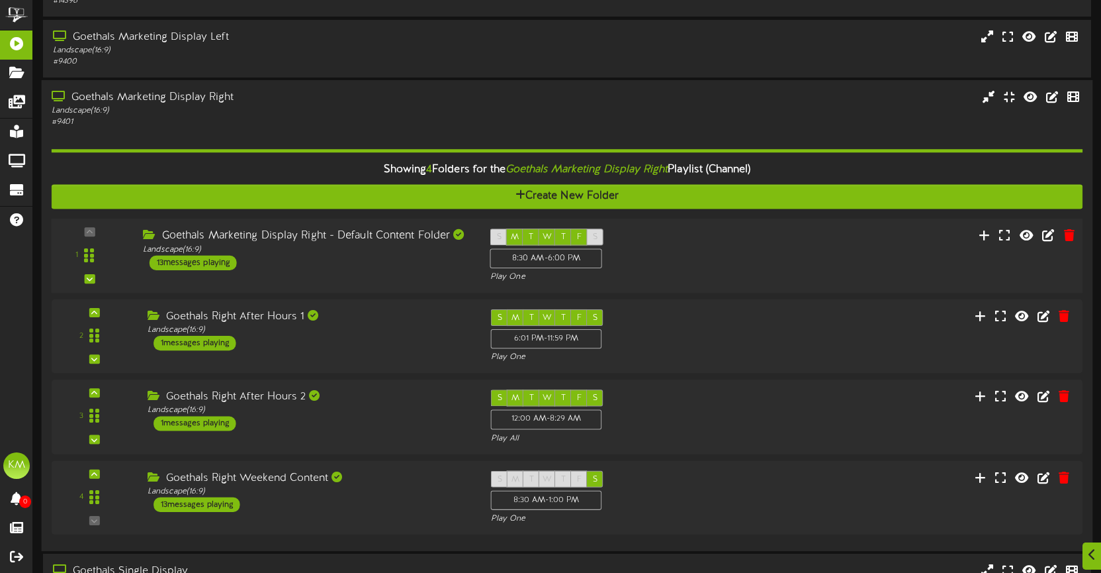
scroll to position [152, 0]
click at [328, 237] on div "Goethals Marketing Display Right - Default Content Folder" at bounding box center [306, 235] width 327 height 15
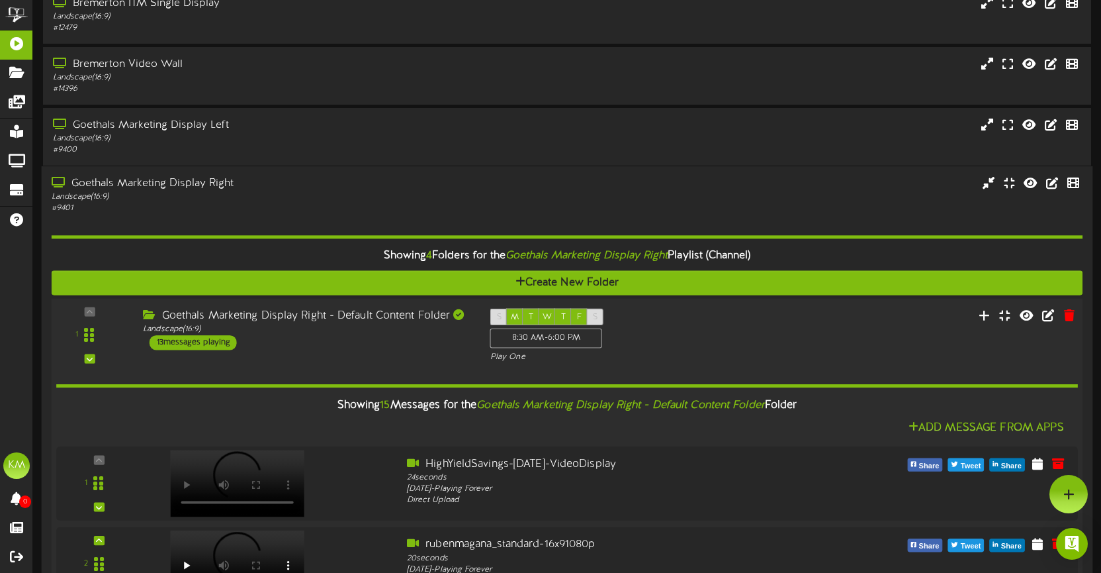
scroll to position [0, 0]
